Goal: Task Accomplishment & Management: Complete application form

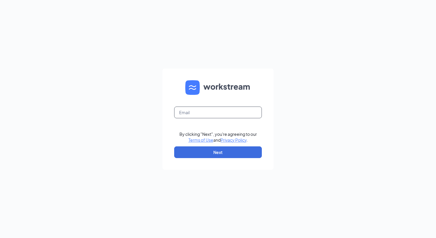
click at [217, 108] on input "text" at bounding box center [218, 112] width 88 height 12
type input "[EMAIL_ADDRESS][DOMAIN_NAME]"
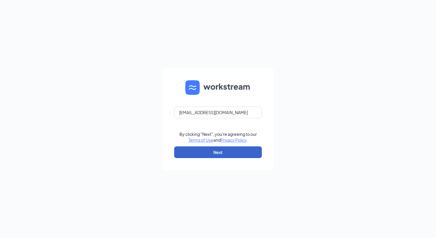
click at [213, 150] on button "Next" at bounding box center [218, 152] width 88 height 12
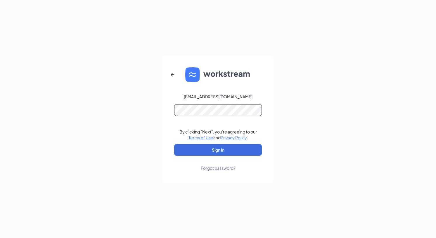
click at [174, 144] on button "Sign In" at bounding box center [218, 150] width 88 height 12
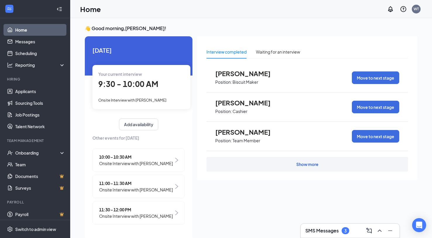
click at [226, 52] on div "Interview completed" at bounding box center [226, 52] width 40 height 6
click at [293, 166] on div "Show more" at bounding box center [306, 164] width 201 height 15
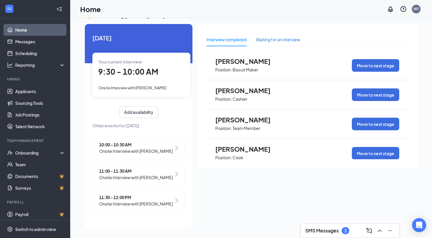
click at [287, 38] on div "Waiting for an interview" at bounding box center [278, 39] width 44 height 6
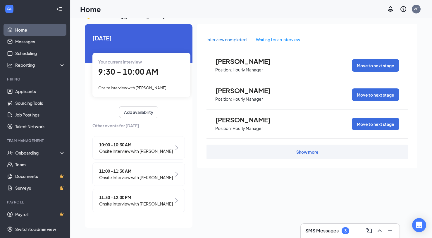
click at [214, 38] on div "Interview completed" at bounding box center [226, 39] width 40 height 6
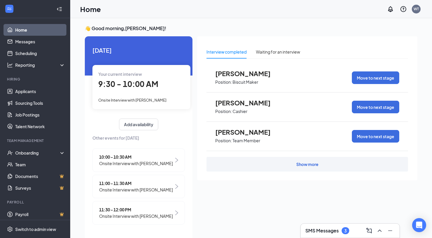
click at [321, 169] on div "Show more" at bounding box center [306, 164] width 201 height 15
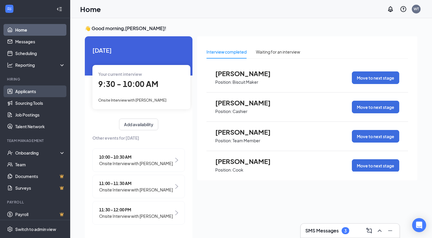
click at [29, 88] on link "Applicants" at bounding box center [40, 91] width 50 height 12
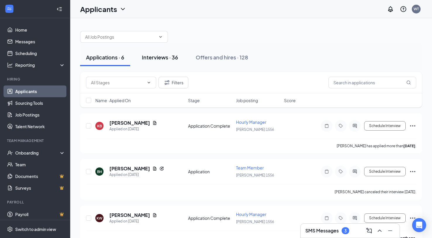
click at [160, 62] on button "Interviews · 36" at bounding box center [160, 58] width 48 height 18
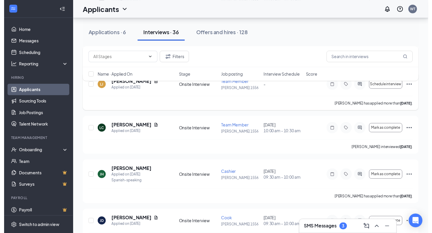
scroll to position [263, 0]
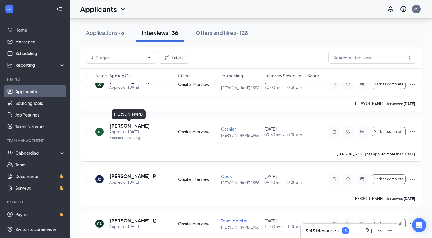
click at [134, 128] on h5 "[PERSON_NAME]" at bounding box center [129, 125] width 41 height 6
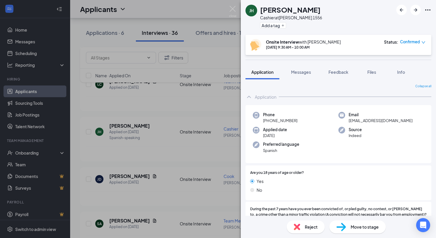
click at [366, 231] on div "Move to stage" at bounding box center [357, 226] width 56 height 13
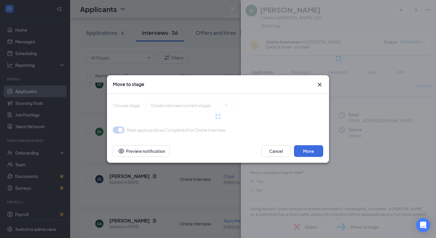
type input "Hiring Complete (final stage)"
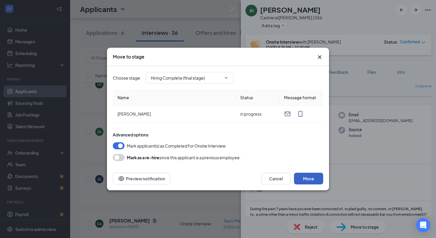
click at [310, 181] on button "Move" at bounding box center [308, 178] width 29 height 12
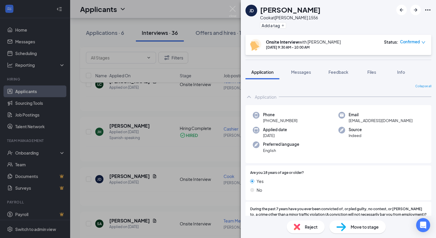
click at [205, 56] on div "[PERSON_NAME] Jaguer [PERSON_NAME] at [PERSON_NAME] 1556 Add a tag Onsite Inter…" at bounding box center [218, 119] width 436 height 238
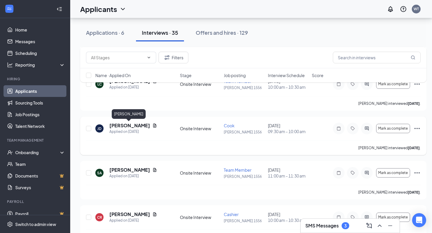
click at [142, 125] on h5 "[PERSON_NAME]" at bounding box center [129, 125] width 41 height 6
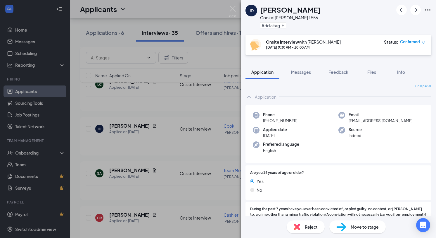
click at [171, 7] on div "[PERSON_NAME] Jaguer [PERSON_NAME] at [PERSON_NAME] 1556 Add a tag Onsite Inter…" at bounding box center [218, 119] width 436 height 238
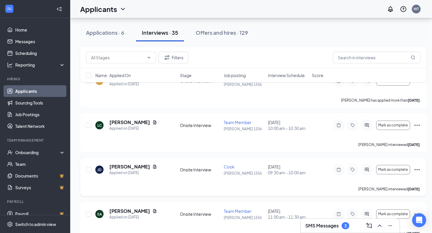
scroll to position [175, 0]
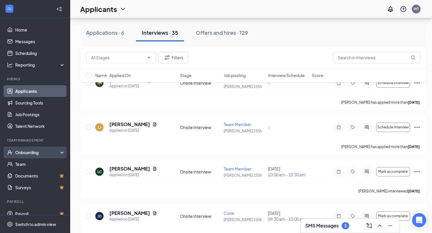
click at [18, 152] on div "Onboarding" at bounding box center [37, 153] width 45 height 6
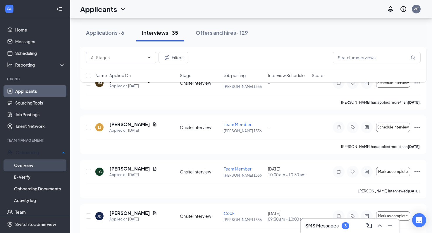
click at [24, 166] on link "Overview" at bounding box center [39, 166] width 51 height 12
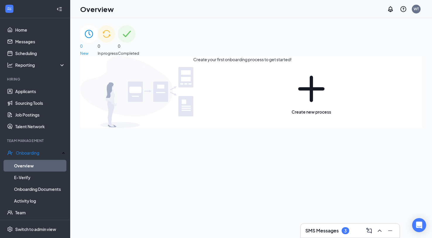
click at [98, 50] on span "New" at bounding box center [89, 53] width 18 height 6
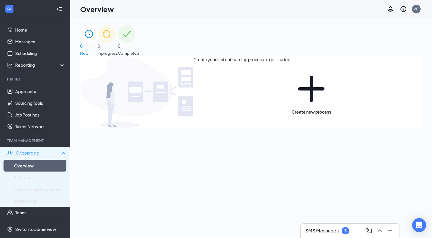
click at [37, 152] on div "Onboarding" at bounding box center [38, 153] width 44 height 6
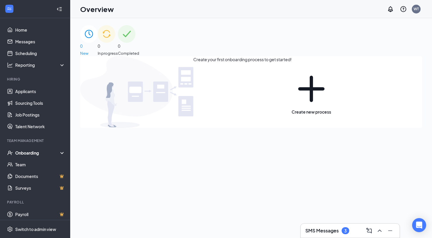
click at [42, 154] on div "Onboarding" at bounding box center [37, 153] width 45 height 6
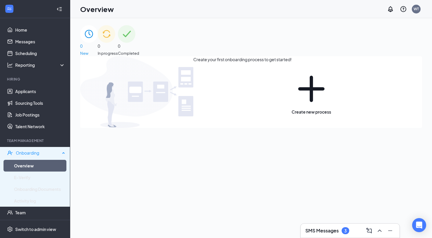
click at [34, 155] on div "Onboarding" at bounding box center [38, 153] width 44 height 6
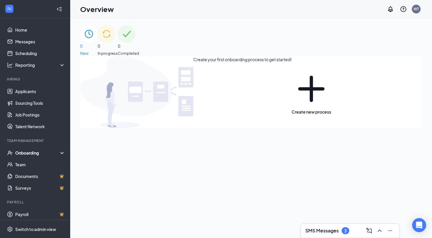
click at [36, 150] on div "Onboarding" at bounding box center [37, 153] width 45 height 6
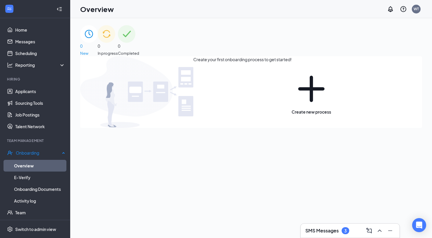
click at [33, 164] on link "Overview" at bounding box center [39, 166] width 51 height 12
click at [3, 30] on ul "Home Messages Scheduling Reporting Hiring Applicants Sourcing Tools Job Posting…" at bounding box center [35, 144] width 70 height 252
click at [25, 27] on link "Home" at bounding box center [40, 30] width 50 height 12
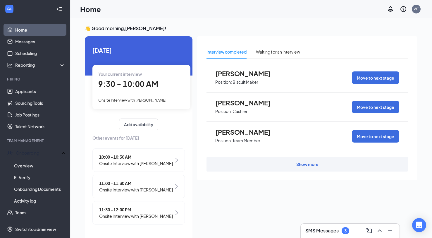
click at [126, 90] on div "9:30 - 10:00 AM" at bounding box center [141, 84] width 86 height 12
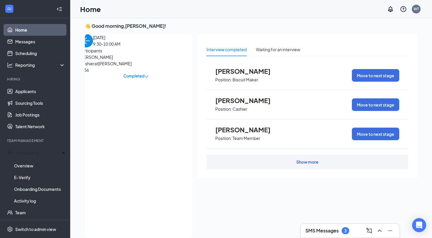
click at [144, 79] on span "Completed" at bounding box center [133, 76] width 21 height 6
click at [122, 79] on div "[DATE] 9:30-10:00 AM Participants [PERSON_NAME] at [PERSON_NAME] 1556 Completed" at bounding box center [135, 56] width 113 height 45
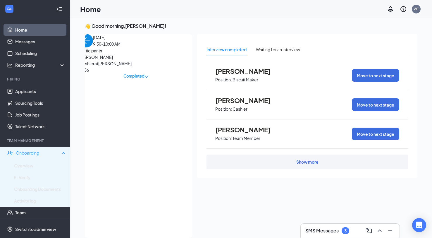
click at [44, 151] on div "Onboarding" at bounding box center [38, 153] width 44 height 6
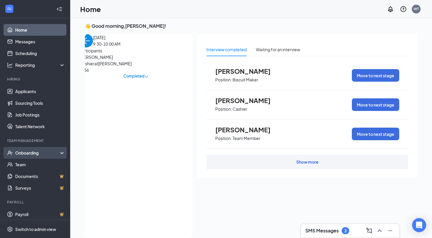
click at [46, 149] on div "Onboarding" at bounding box center [35, 153] width 70 height 12
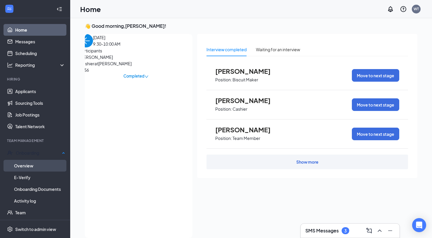
click at [35, 166] on link "Overview" at bounding box center [39, 166] width 51 height 12
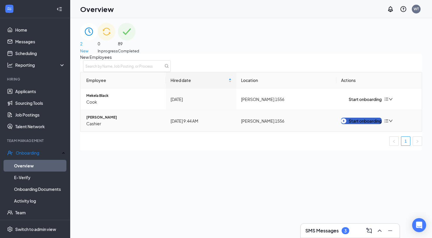
click at [377, 124] on div "Start onboarding" at bounding box center [361, 120] width 41 height 6
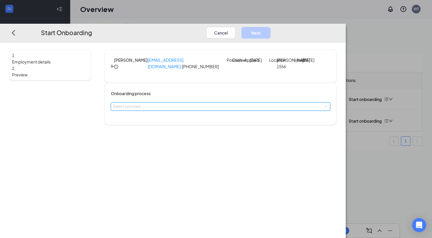
click at [228, 110] on div "Select a process" at bounding box center [220, 107] width 215 height 8
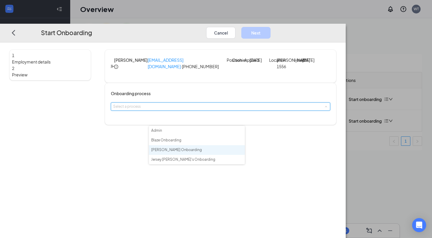
click at [182, 152] on span "[PERSON_NAME] Onboarding" at bounding box center [176, 149] width 51 height 4
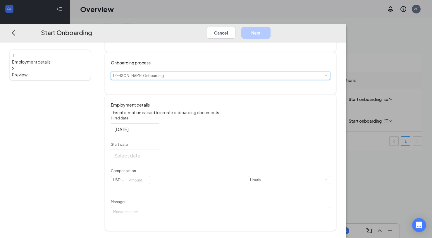
scroll to position [44, 0]
click at [155, 159] on div at bounding box center [134, 155] width 41 height 7
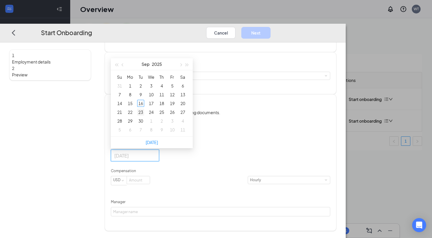
type input "[DATE]"
click at [146, 116] on td "23" at bounding box center [140, 112] width 11 height 9
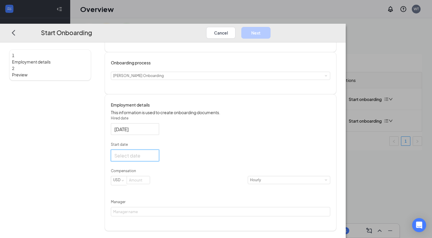
click at [159, 160] on div at bounding box center [135, 155] width 48 height 12
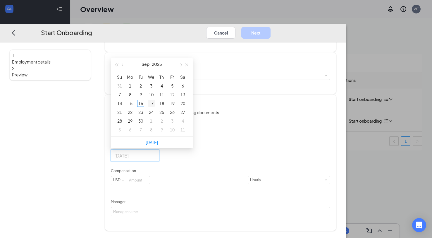
type input "[DATE]"
click at [155, 107] on div "17" at bounding box center [151, 103] width 7 height 7
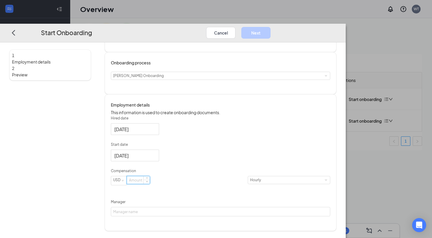
click at [150, 184] on input at bounding box center [138, 180] width 23 height 8
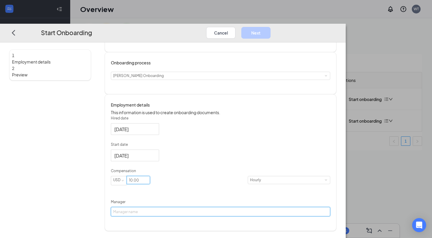
type input "10"
click at [171, 216] on input "Manager" at bounding box center [220, 211] width 219 height 9
type input "[PERSON_NAME]"
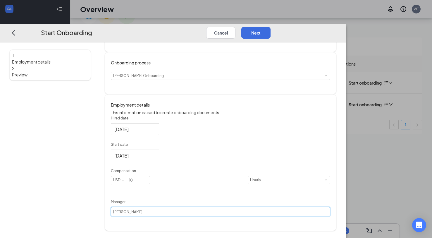
scroll to position [26, 0]
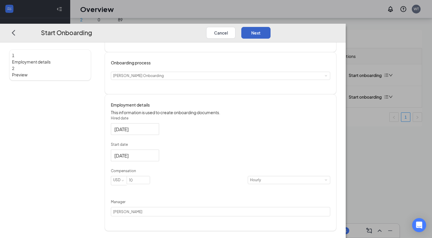
click at [270, 27] on button "Next" at bounding box center [255, 33] width 29 height 12
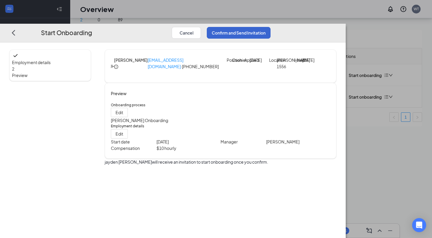
scroll to position [0, 0]
click at [270, 27] on button "Confirm and Send Invitation" at bounding box center [239, 33] width 64 height 12
